Goal: Task Accomplishment & Management: Use online tool/utility

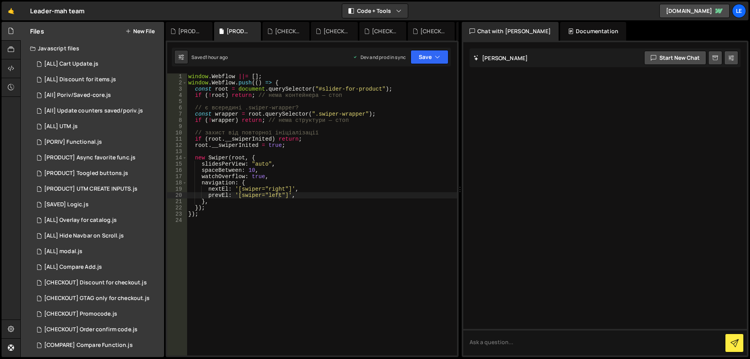
scroll to position [207, 0]
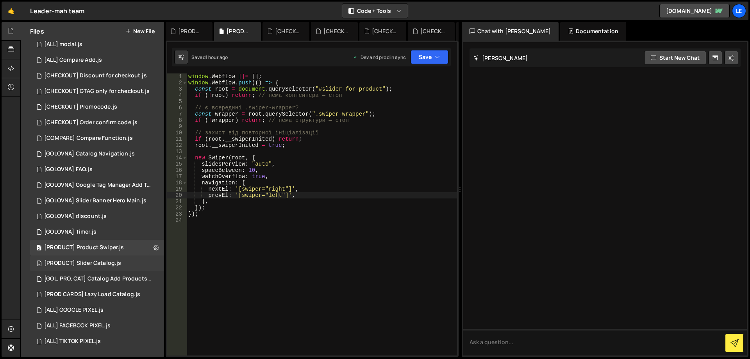
click at [119, 262] on div "[PRODUCT] Slider Catalog.js" at bounding box center [82, 263] width 77 height 7
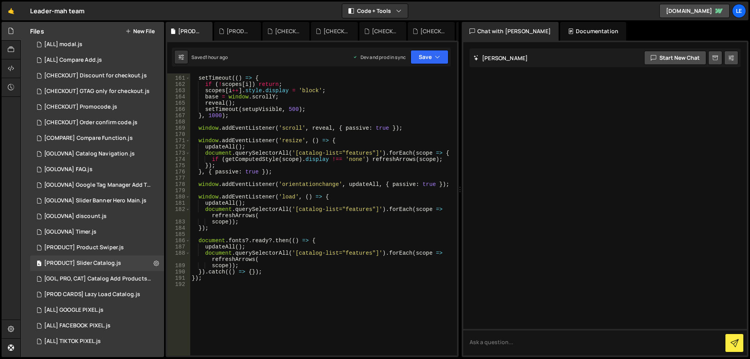
scroll to position [1078, 0]
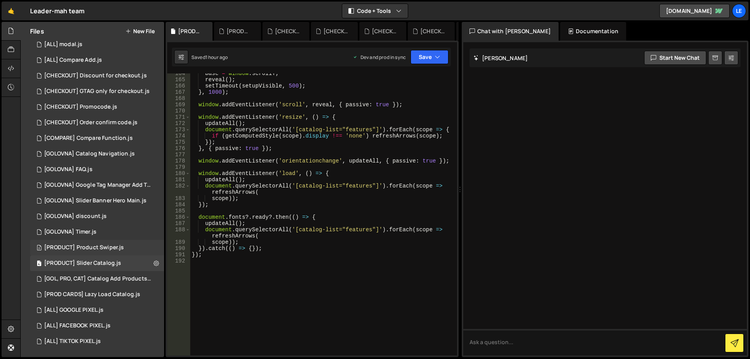
click at [122, 246] on div "[PRODUCT] Product Swiper.js" at bounding box center [84, 247] width 80 height 7
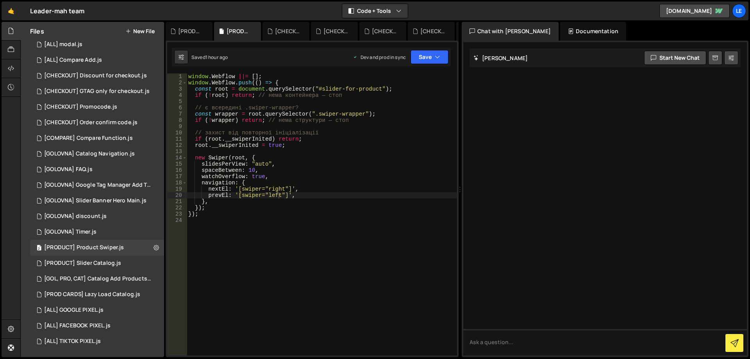
click at [306, 243] on div "window . Webflow ||= [ ] ; window . Webflow . push (( ) => { const root = docum…" at bounding box center [322, 220] width 270 height 295
type textarea "});"
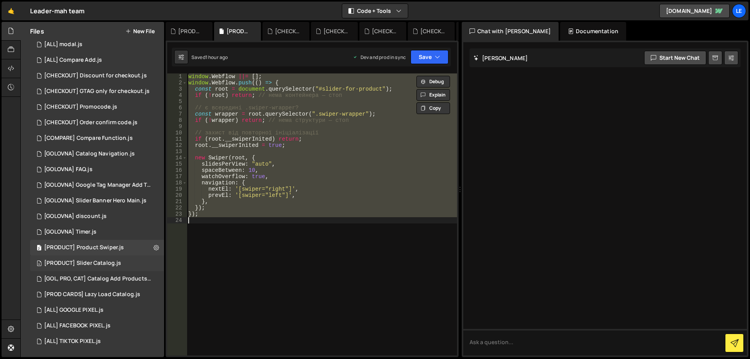
click at [112, 260] on div "[PRODUCT] Slider Catalog.js" at bounding box center [82, 263] width 77 height 7
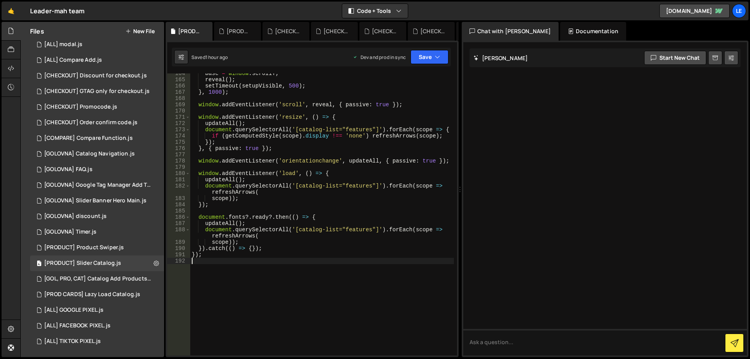
click at [297, 261] on div "base = window . scrollY ; reveal ( ) ; setTimeout ( setupVisible , 500 ) ; } , …" at bounding box center [322, 217] width 264 height 295
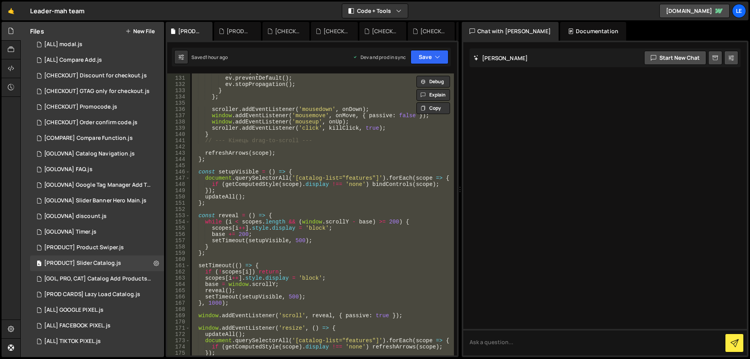
scroll to position [1031, 0]
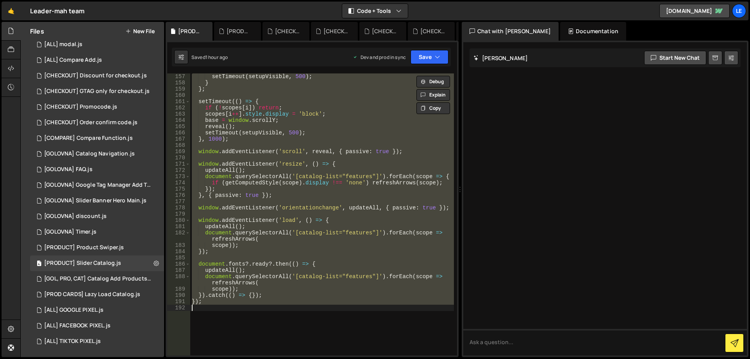
click at [282, 279] on div "setTimeout ( setupVisible , 500 ) ; } } ; setTimeout (( ) => { if ( ! scopes [ …" at bounding box center [322, 214] width 264 height 282
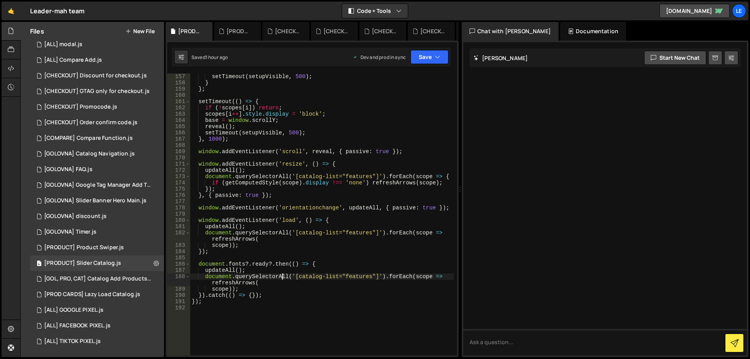
click at [282, 297] on div "setTimeout ( setupVisible , 500 ) ; } } ; setTimeout (( ) => { if ( ! scopes [ …" at bounding box center [322, 220] width 264 height 295
type textarea "}).catch(() => {});"
click at [263, 259] on div "setTimeout ( setupVisible , 500 ) ; } } ; setTimeout (( ) => { if ( ! scopes [ …" at bounding box center [322, 220] width 264 height 295
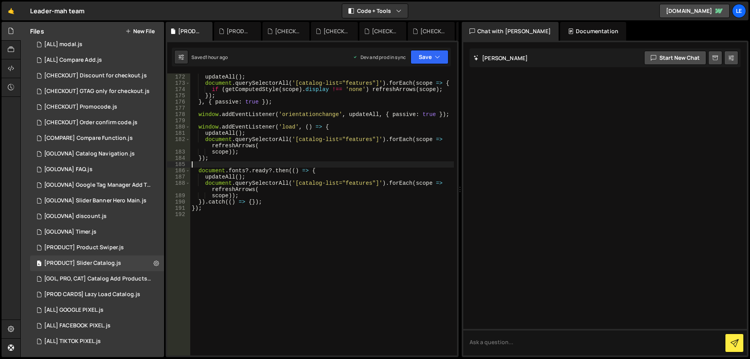
scroll to position [1101, 0]
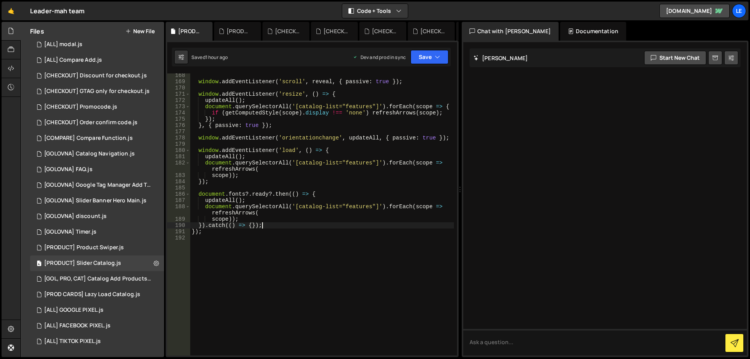
click at [277, 226] on div "window . addEventListener ( 'scroll' , reveal , { passive : true }) ; window . …" at bounding box center [322, 219] width 264 height 295
type textarea "}).catch(() => {});"
paste textarea "});"
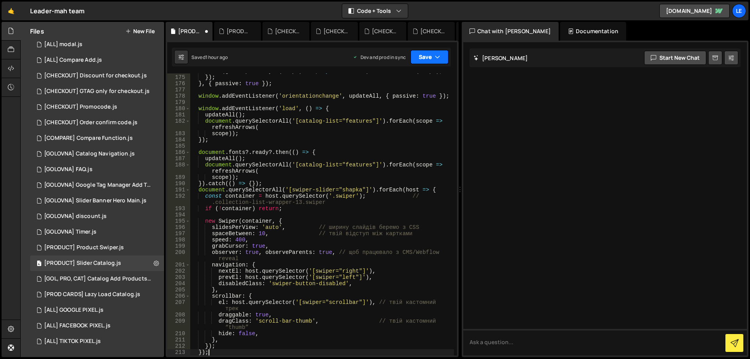
click at [439, 58] on icon "button" at bounding box center [437, 57] width 5 height 8
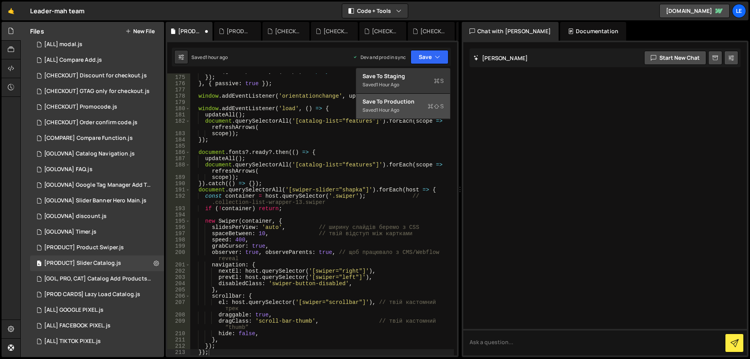
click at [421, 99] on div "Save to Production S" at bounding box center [403, 102] width 81 height 8
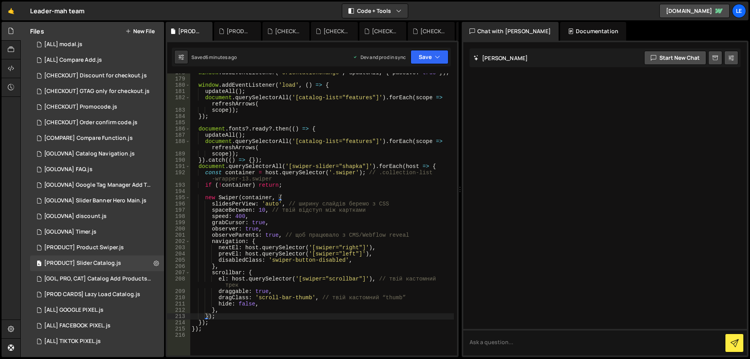
scroll to position [1166, 0]
click at [347, 173] on div "window . addEventListener ( 'orientationchange' , updateAll , { passive : true …" at bounding box center [322, 217] width 264 height 295
drag, startPoint x: 332, startPoint y: 173, endPoint x: 356, endPoint y: 172, distance: 24.2
click at [356, 172] on div "window . addEventListener ( 'orientationchange' , updateAll , { passive : true …" at bounding box center [322, 217] width 264 height 295
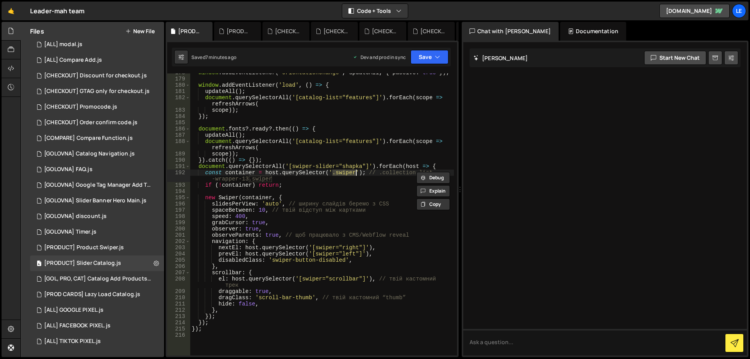
paste textarea "collection-list-wrapper-13."
click at [365, 179] on div "window . addEventListener ( 'orientationchange' , updateAll , { passive : true …" at bounding box center [322, 217] width 264 height 295
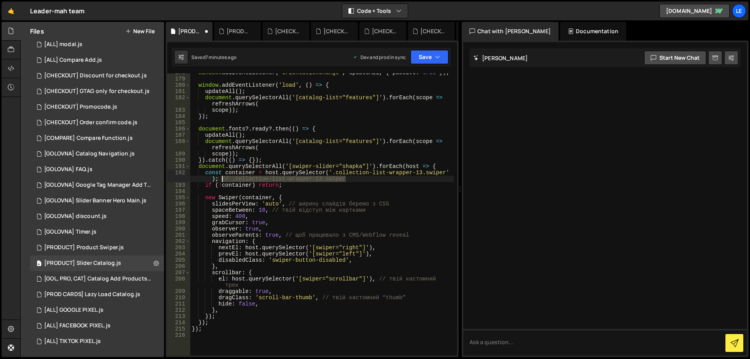
drag, startPoint x: 361, startPoint y: 179, endPoint x: 223, endPoint y: 181, distance: 138.7
click at [223, 181] on div "window . addEventListener ( 'orientationchange' , updateAll , { passive : true …" at bounding box center [322, 217] width 264 height 295
click at [330, 180] on div "window . addEventListener ( 'orientationchange' , updateAll , { passive : true …" at bounding box center [322, 217] width 264 height 295
type textarea "const container = host.querySelector('.collection-list-wrapper-13.swiper');"
click at [438, 57] on icon "button" at bounding box center [437, 57] width 5 height 8
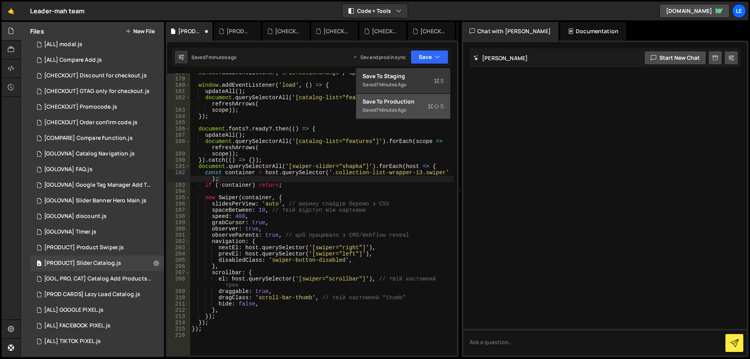
click at [401, 98] on div "Save to Production S" at bounding box center [403, 102] width 81 height 8
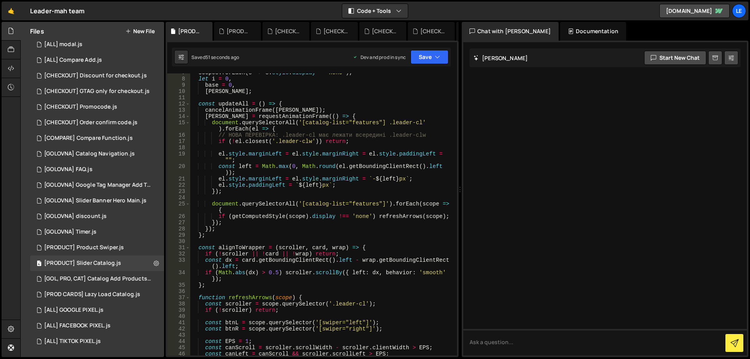
scroll to position [0, 0]
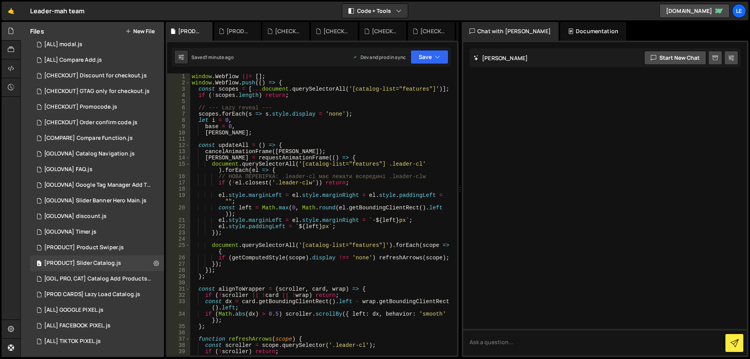
drag, startPoint x: 457, startPoint y: 111, endPoint x: 457, endPoint y: 117, distance: 5.9
click at [457, 117] on div "1 Type cmd + s to save your Javascript file. הההההההההההההההההההההההההההההההההה…" at bounding box center [312, 199] width 293 height 316
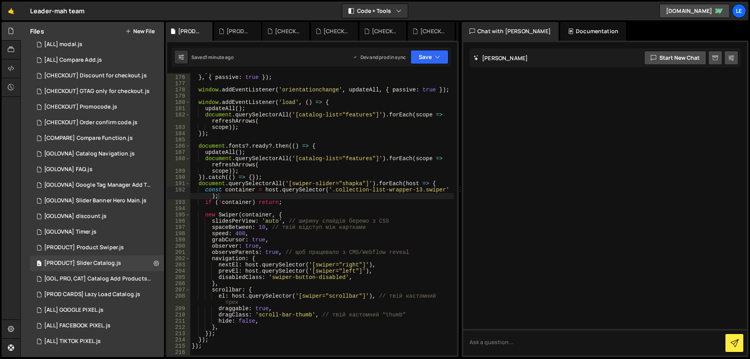
scroll to position [1149, 0]
